Goal: Navigation & Orientation: Find specific page/section

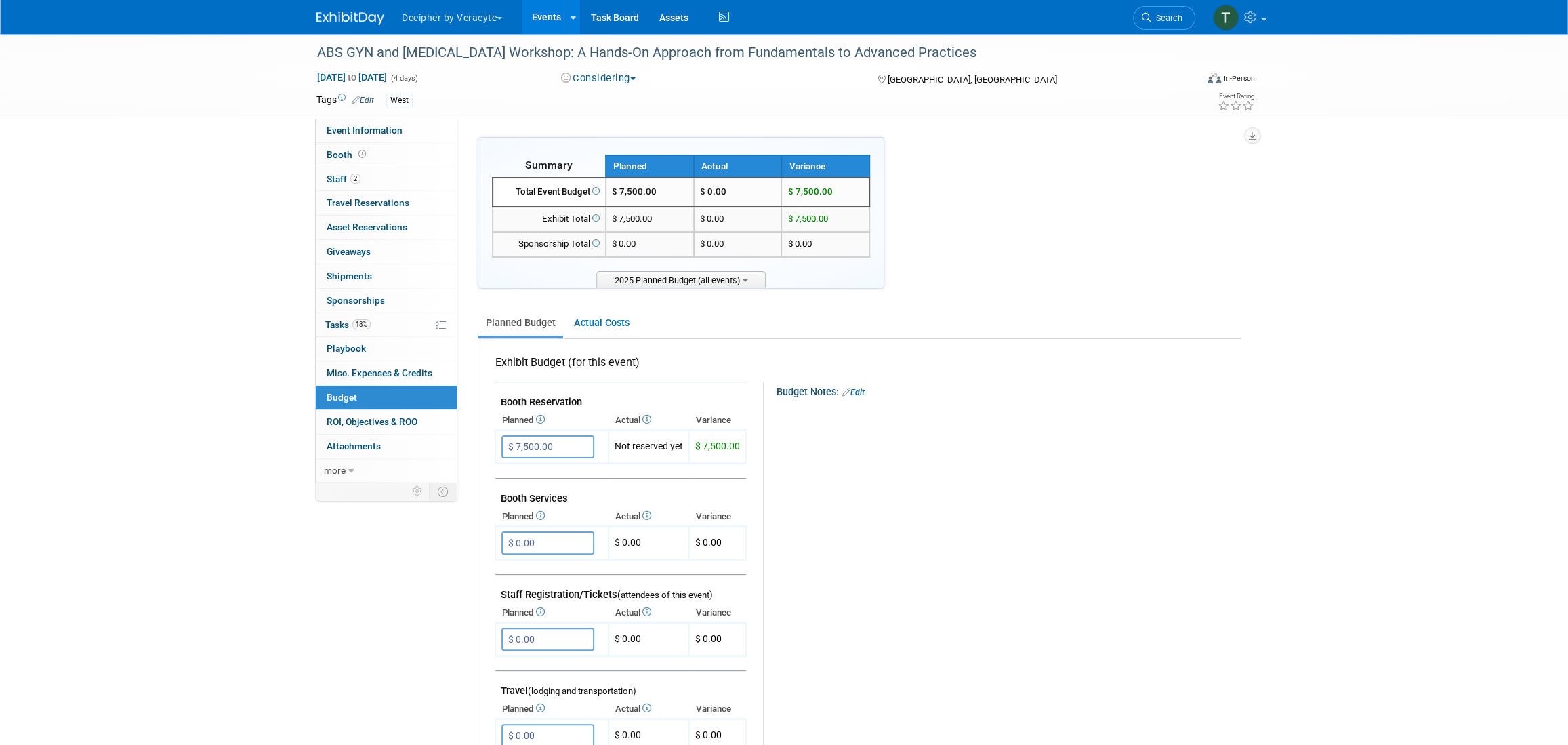
click at [535, 24] on link "Events" at bounding box center [546, 17] width 50 height 34
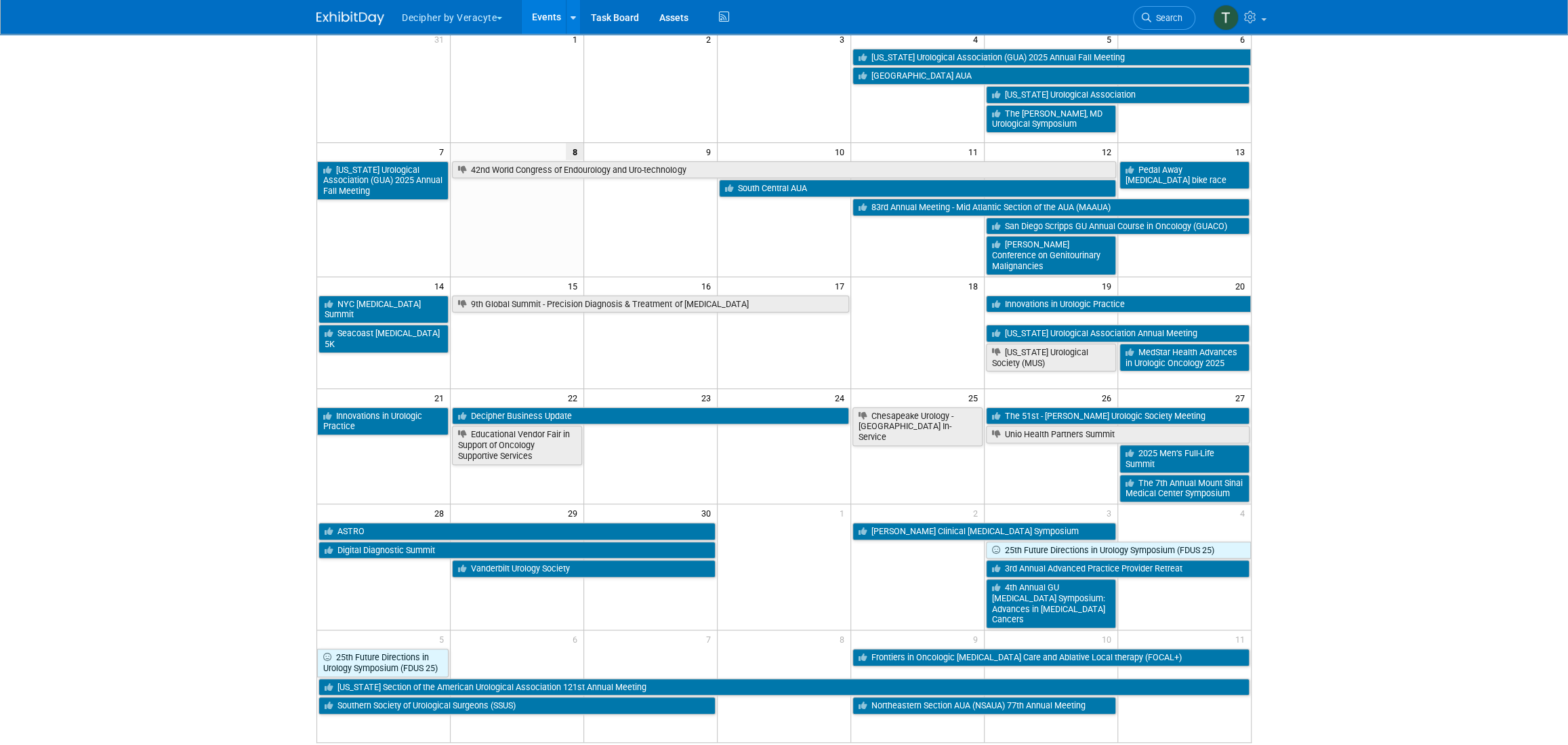
scroll to position [121, 0]
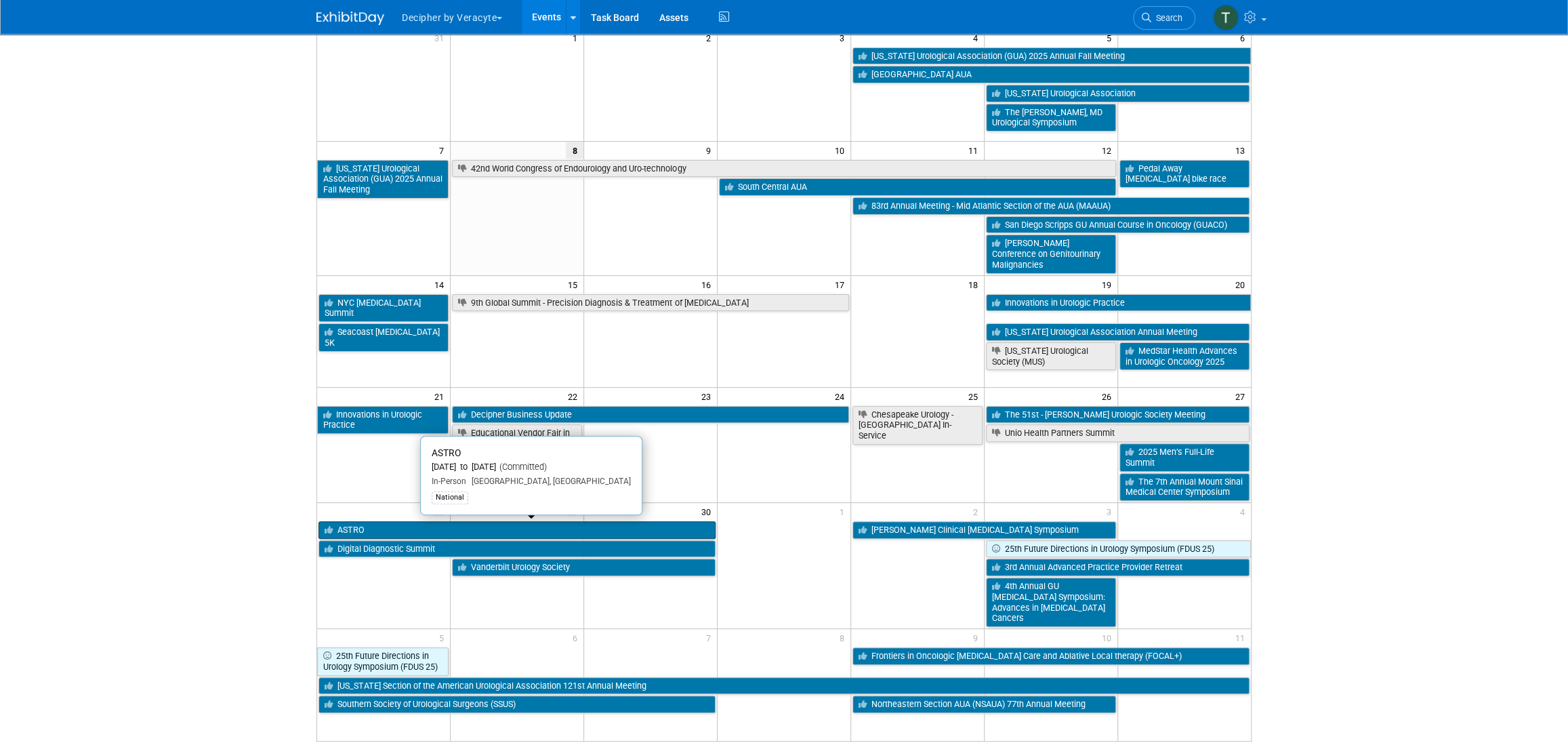
click at [456, 523] on link "ASTRO" at bounding box center [517, 531] width 397 height 18
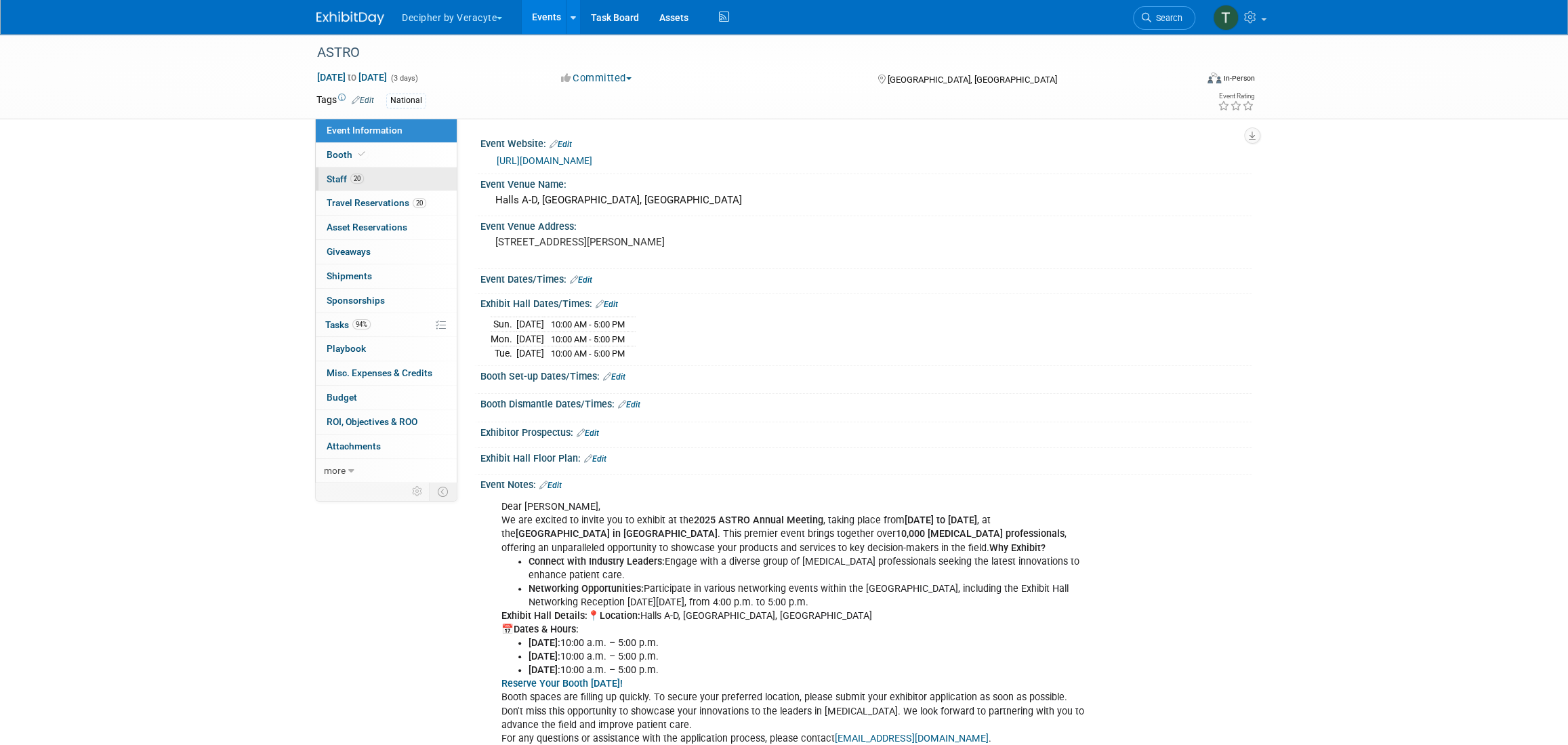
click at [420, 185] on link "20 Staff 20" at bounding box center [387, 179] width 141 height 24
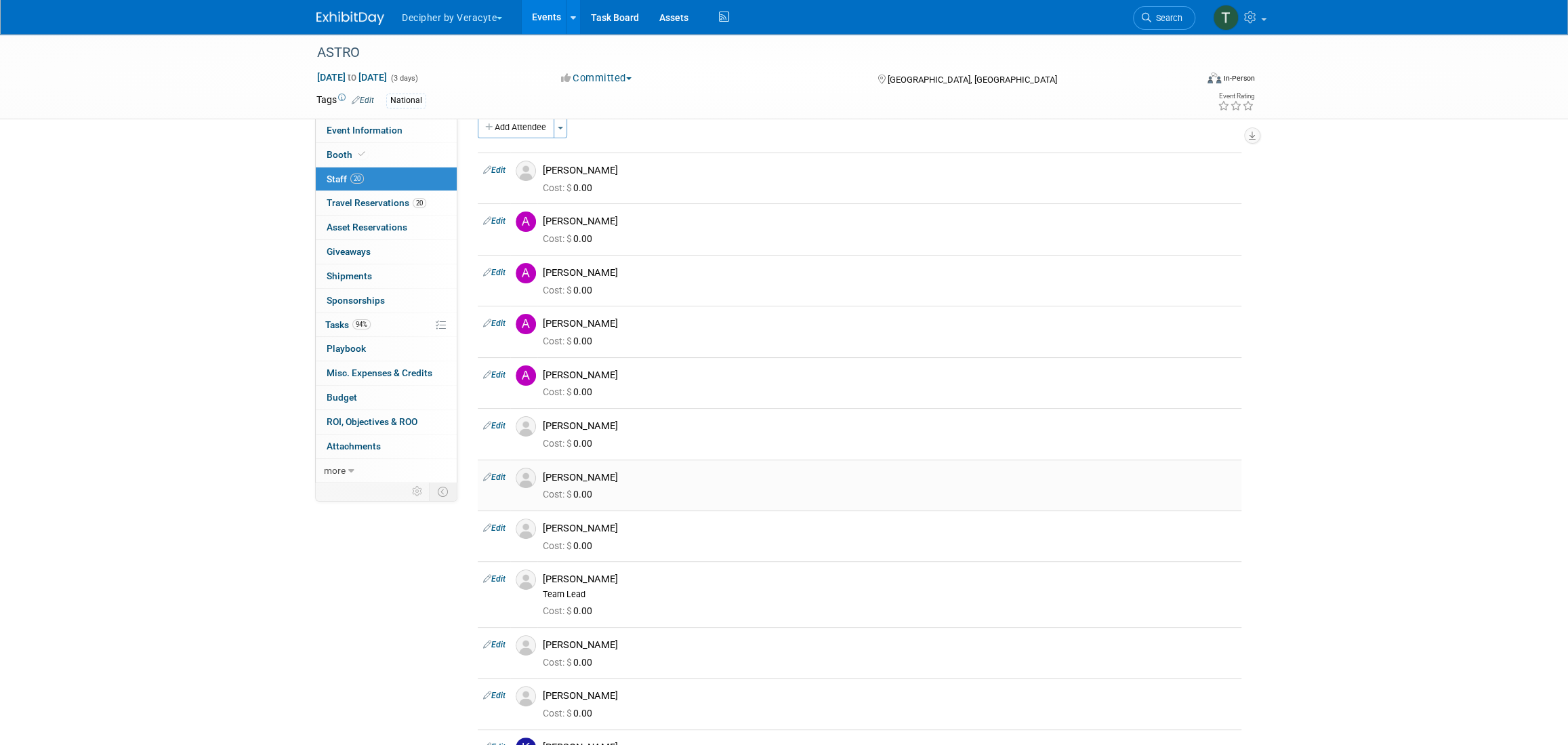
scroll to position [15, 0]
